Goal: Transaction & Acquisition: Download file/media

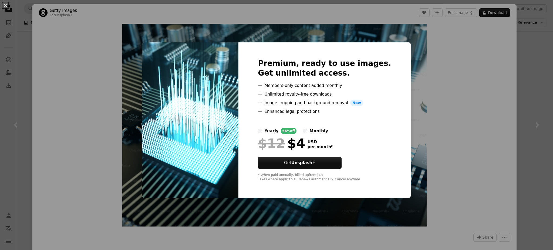
click at [522, 138] on div "An X shape Premium, ready to use images. Get unlimited access. A plus sign Memb…" at bounding box center [276, 125] width 553 height 250
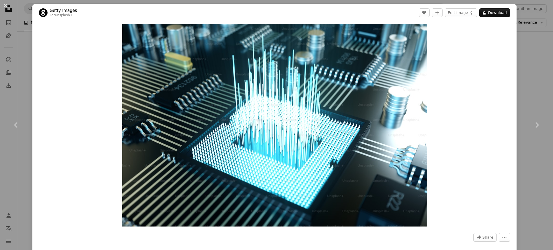
click at [507, 73] on div "Zoom in" at bounding box center [274, 125] width 484 height 208
click at [512, 72] on div "An X shape Chevron left Chevron right Getty Images For Unsplash+ A heart A plus…" at bounding box center [276, 125] width 553 height 250
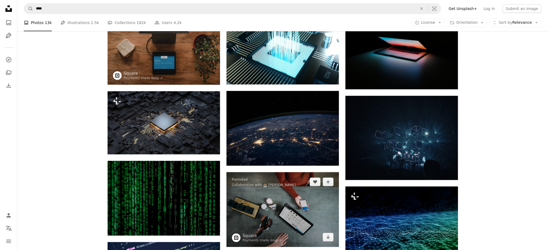
scroll to position [72, 0]
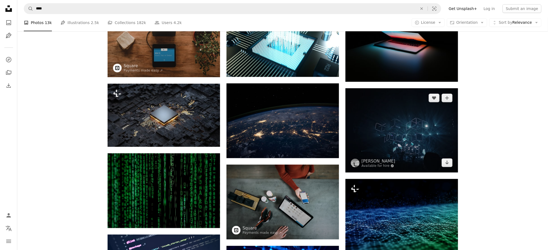
click at [413, 137] on img at bounding box center [401, 130] width 112 height 84
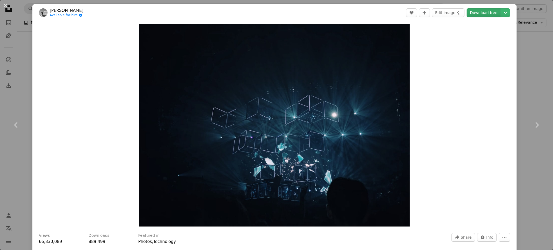
click at [474, 11] on link "Download free" at bounding box center [484, 12] width 34 height 9
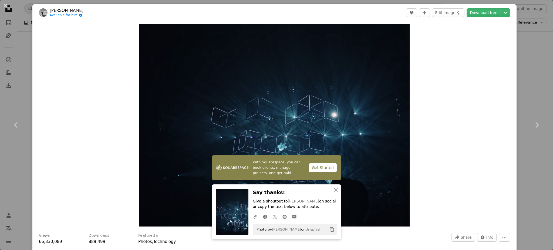
click at [537, 95] on div "An X shape Chevron left Chevron right fabio Available for hire A checkmark insi…" at bounding box center [276, 125] width 553 height 250
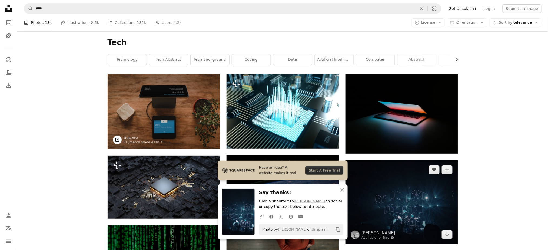
click at [411, 202] on img at bounding box center [401, 202] width 112 height 84
